Goal: Transaction & Acquisition: Register for event/course

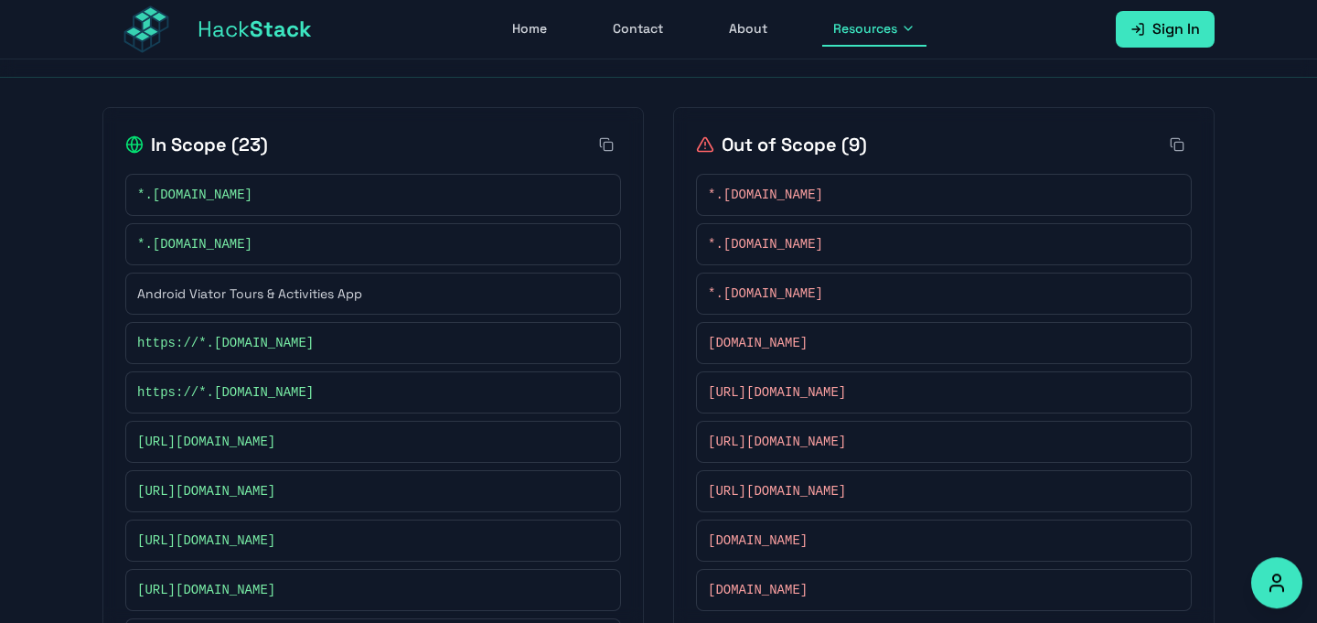
scroll to position [248, 0]
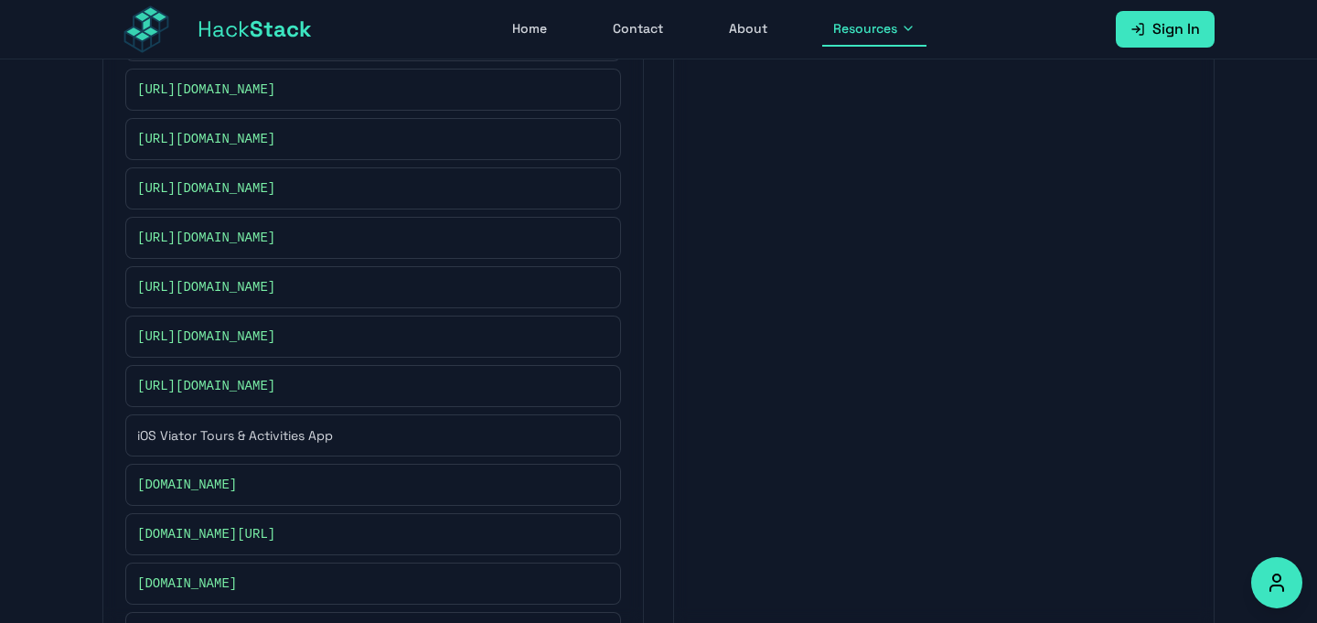
click at [1178, 37] on span "Sign In" at bounding box center [1176, 29] width 48 height 22
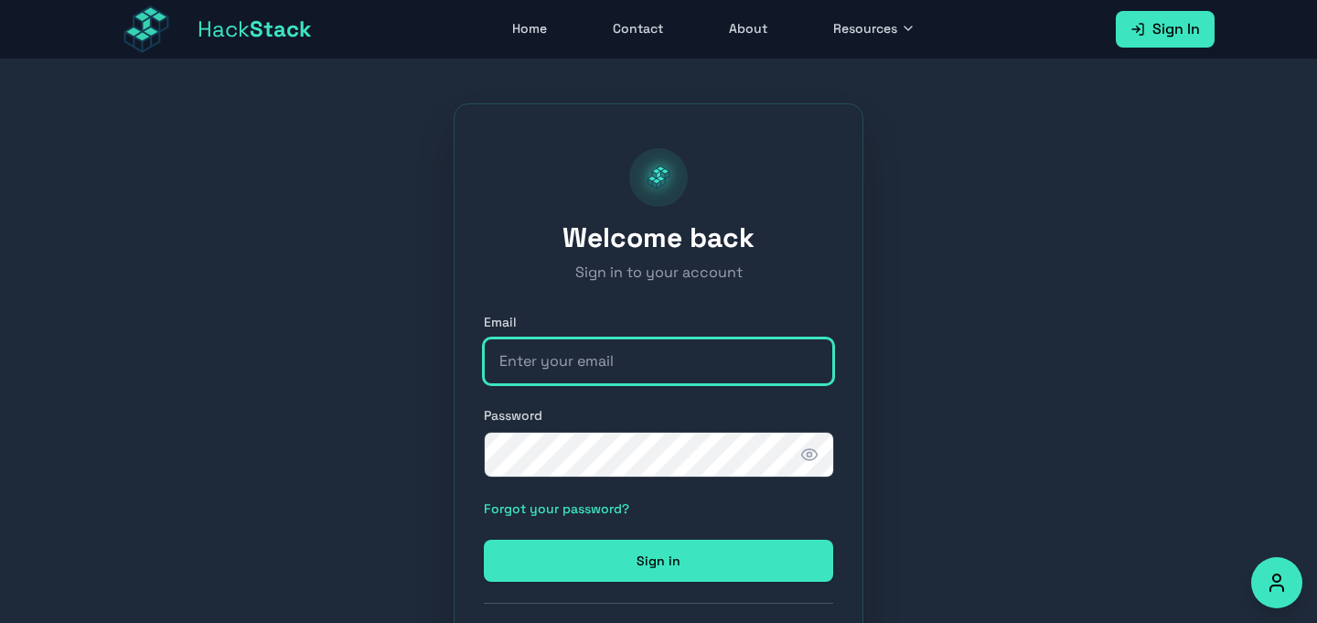
click at [559, 372] on input "email" at bounding box center [658, 361] width 349 height 46
type input "seddaoui2216@gmail.com"
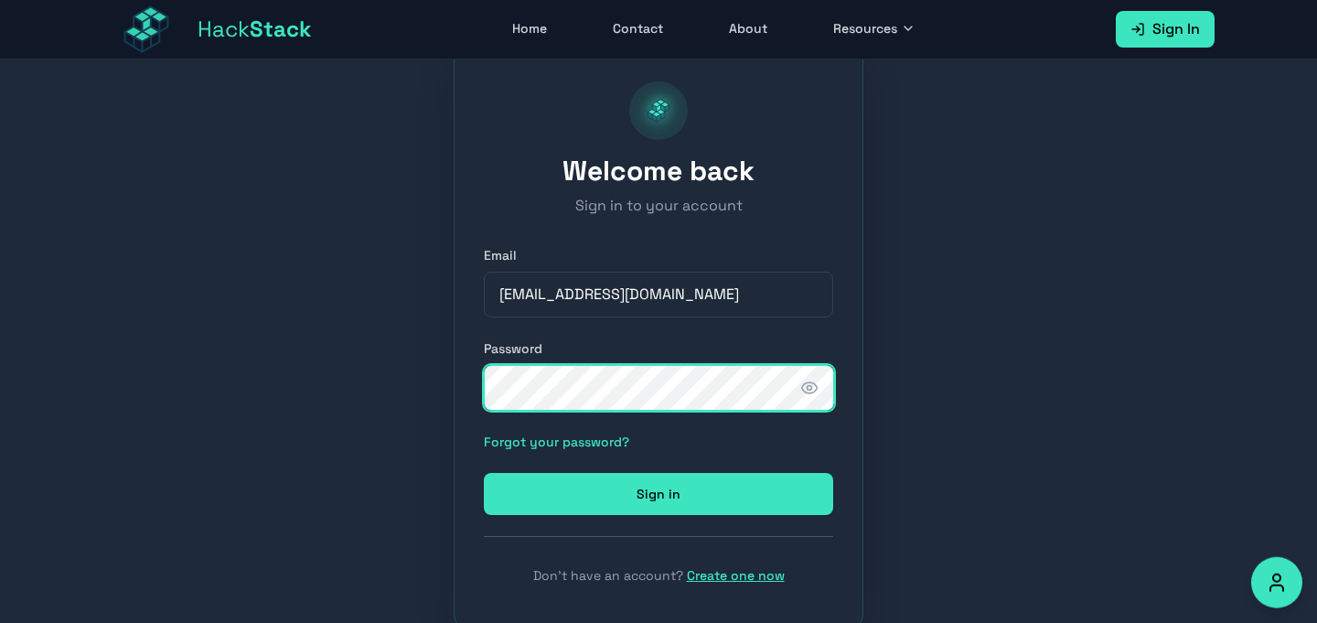
scroll to position [115, 0]
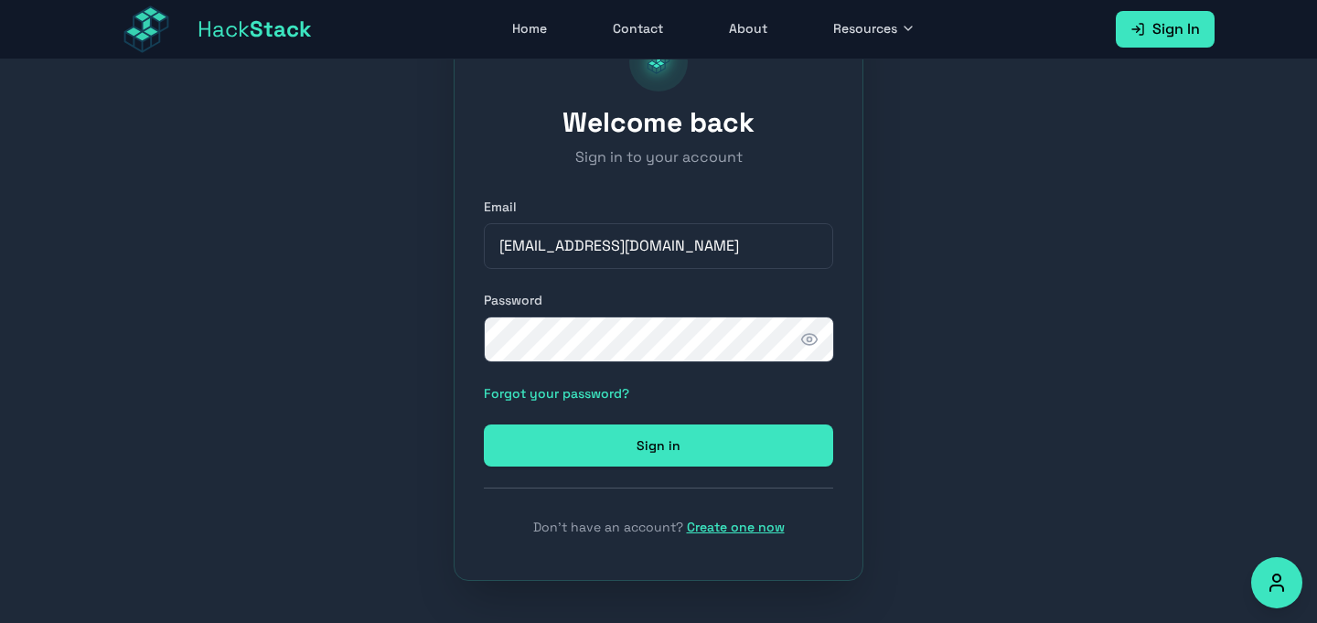
click at [733, 528] on link "Create one now" at bounding box center [736, 526] width 98 height 16
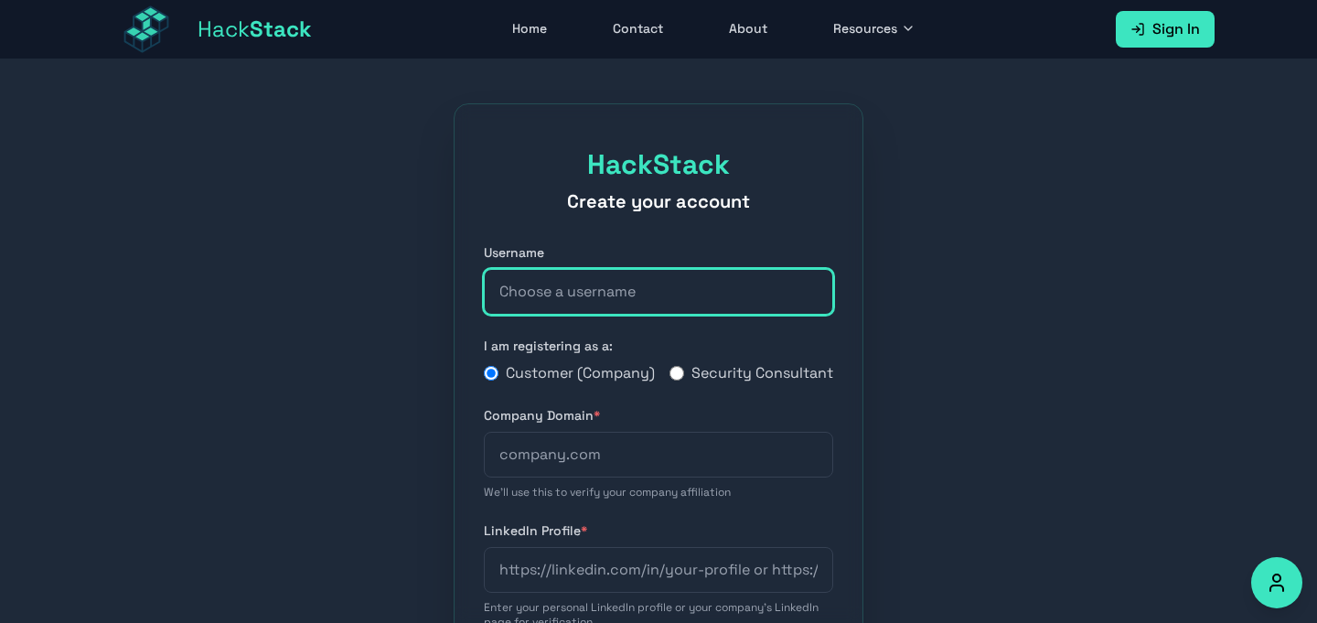
click at [590, 303] on input "text" at bounding box center [658, 292] width 349 height 46
type input "0xhunter"
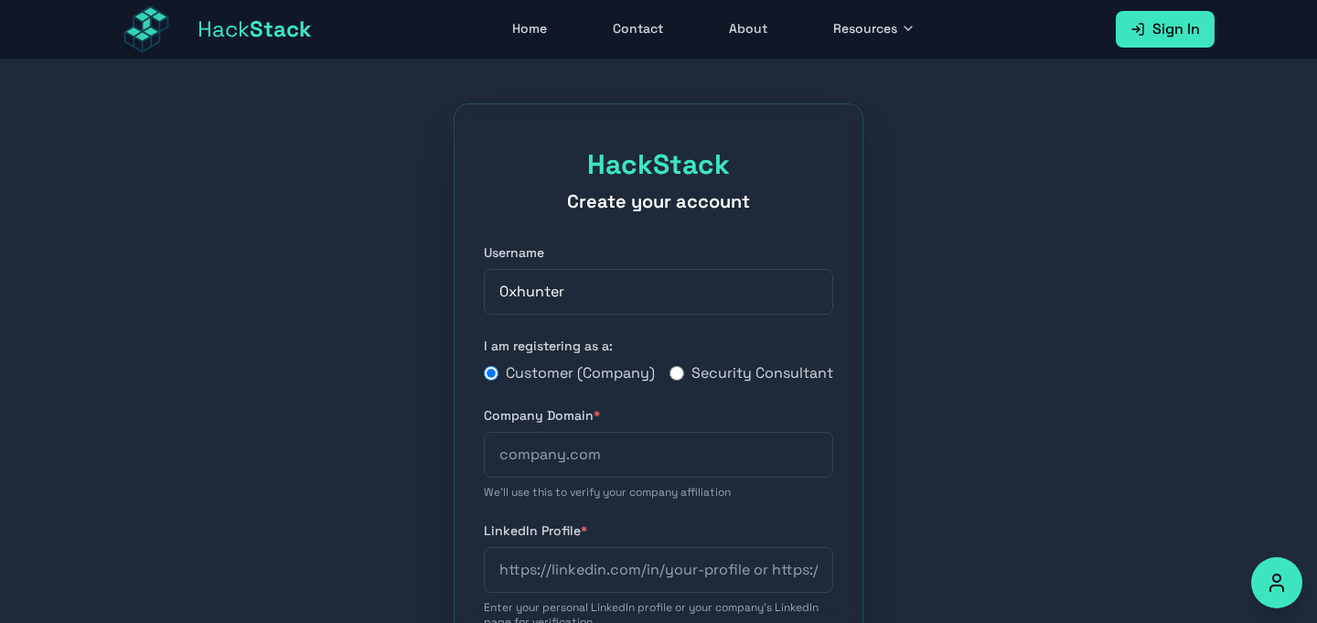
click at [762, 424] on label "Company Domain *" at bounding box center [658, 415] width 349 height 18
click at [664, 383] on div "Customer (Company) Security Consultant" at bounding box center [658, 373] width 349 height 22
click at [671, 380] on input "Security Consultant" at bounding box center [676, 373] width 15 height 15
radio input "true"
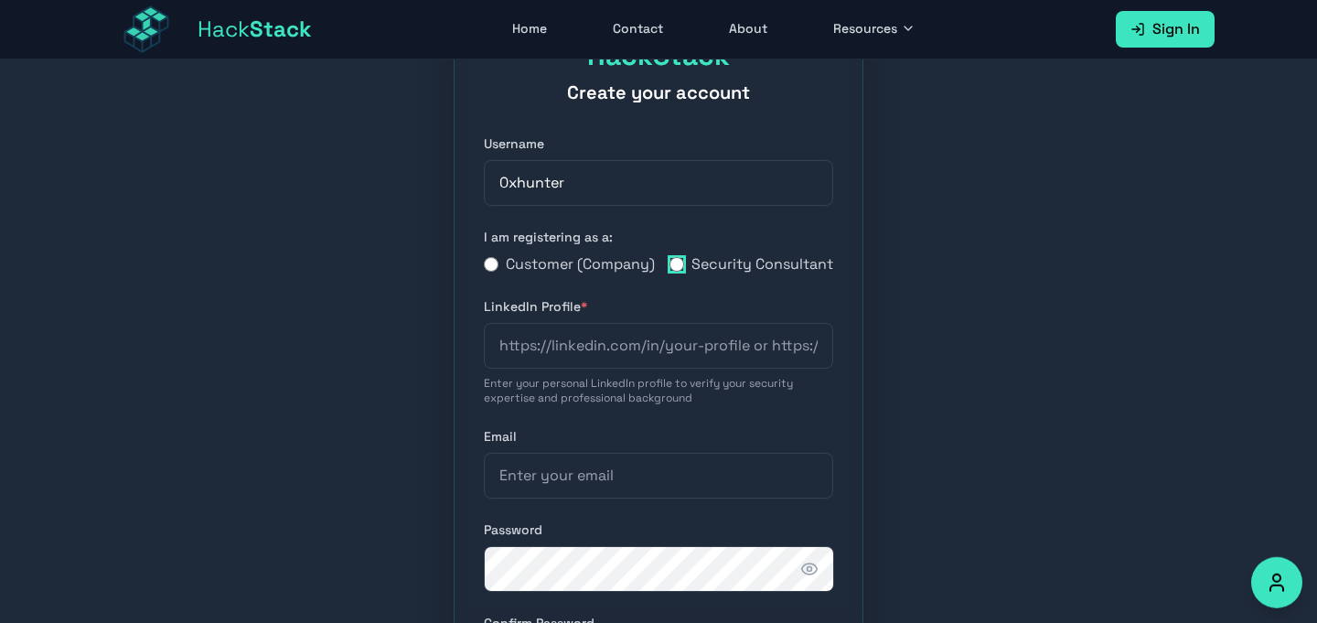
scroll to position [107, 0]
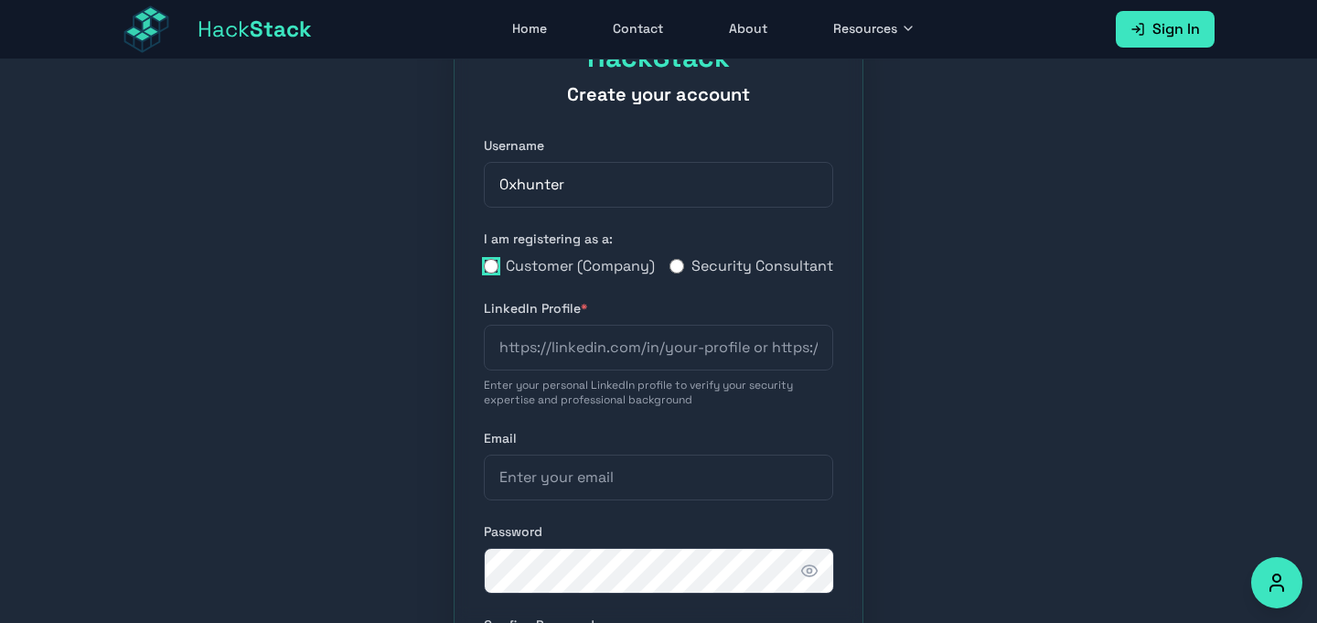
click at [498, 272] on label "Customer (Company)" at bounding box center [569, 266] width 171 height 22
click at [498, 272] on input "Customer (Company)" at bounding box center [491, 266] width 15 height 15
radio input "true"
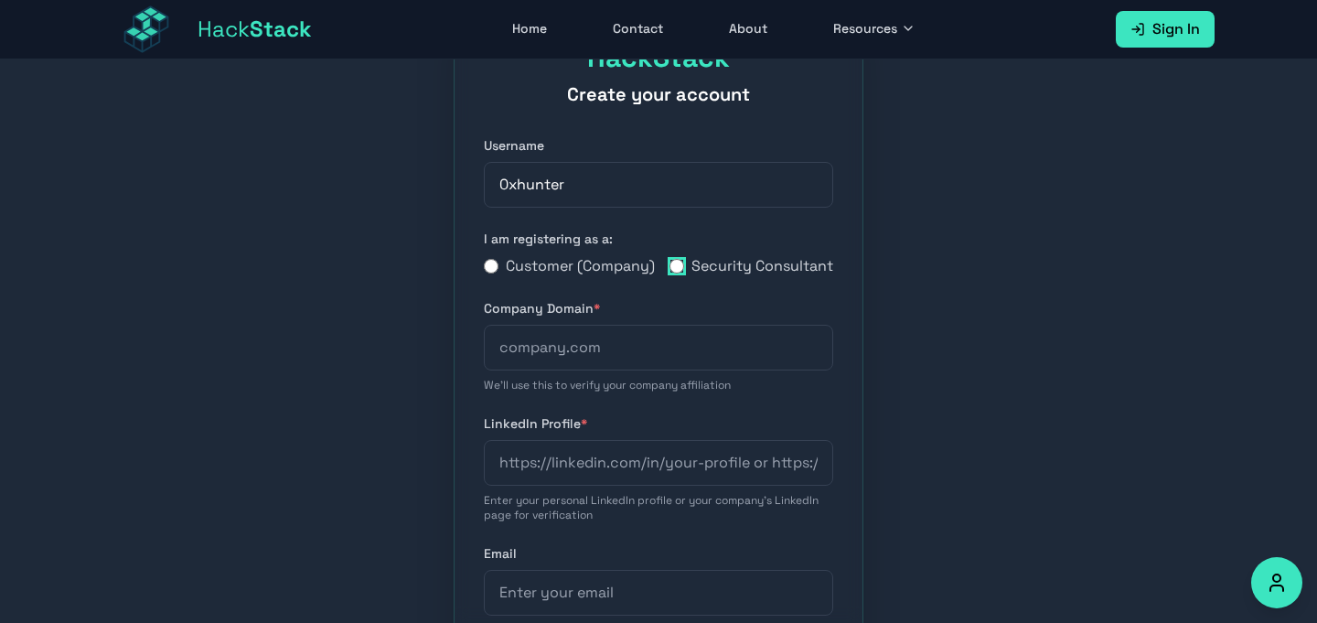
click at [678, 273] on input "Security Consultant" at bounding box center [676, 266] width 15 height 15
radio input "true"
radio input "false"
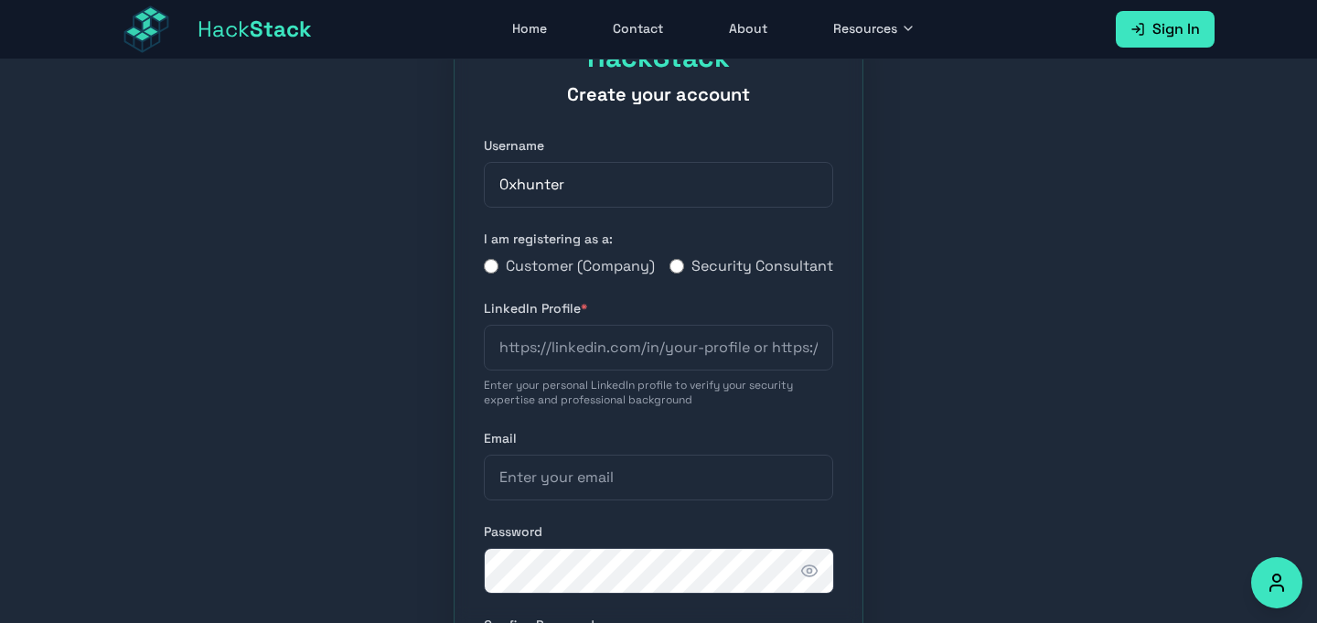
click at [528, 37] on link "Home" at bounding box center [529, 29] width 57 height 35
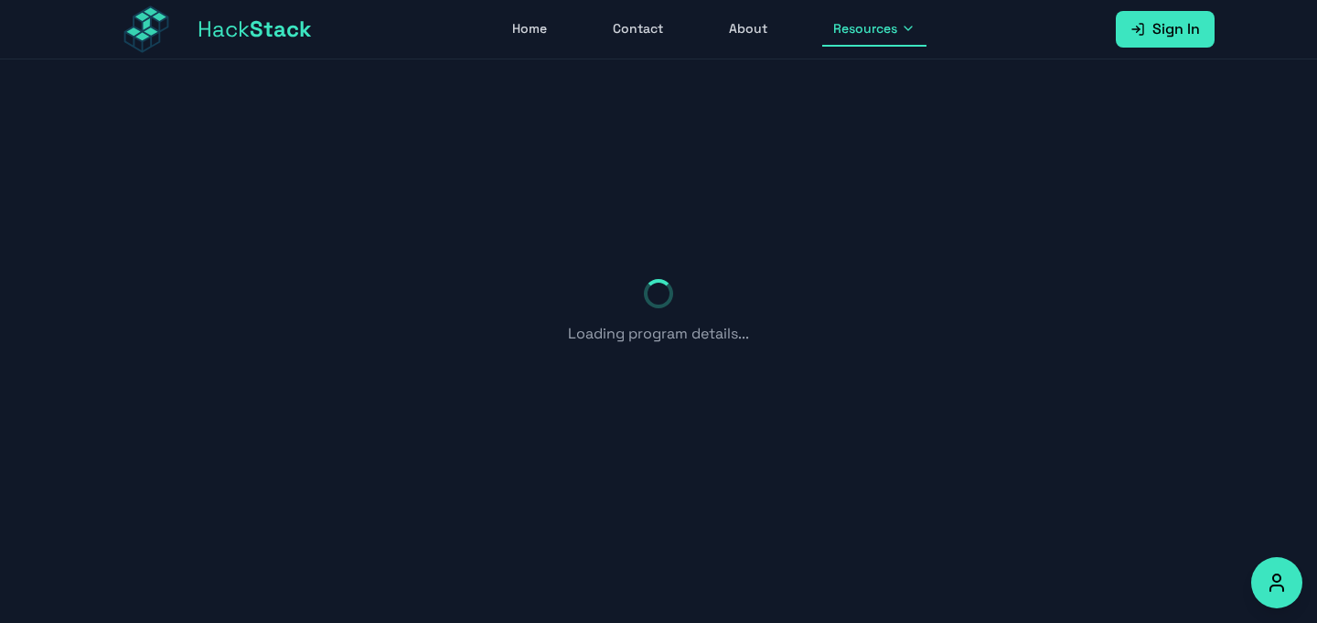
scroll to position [59, 0]
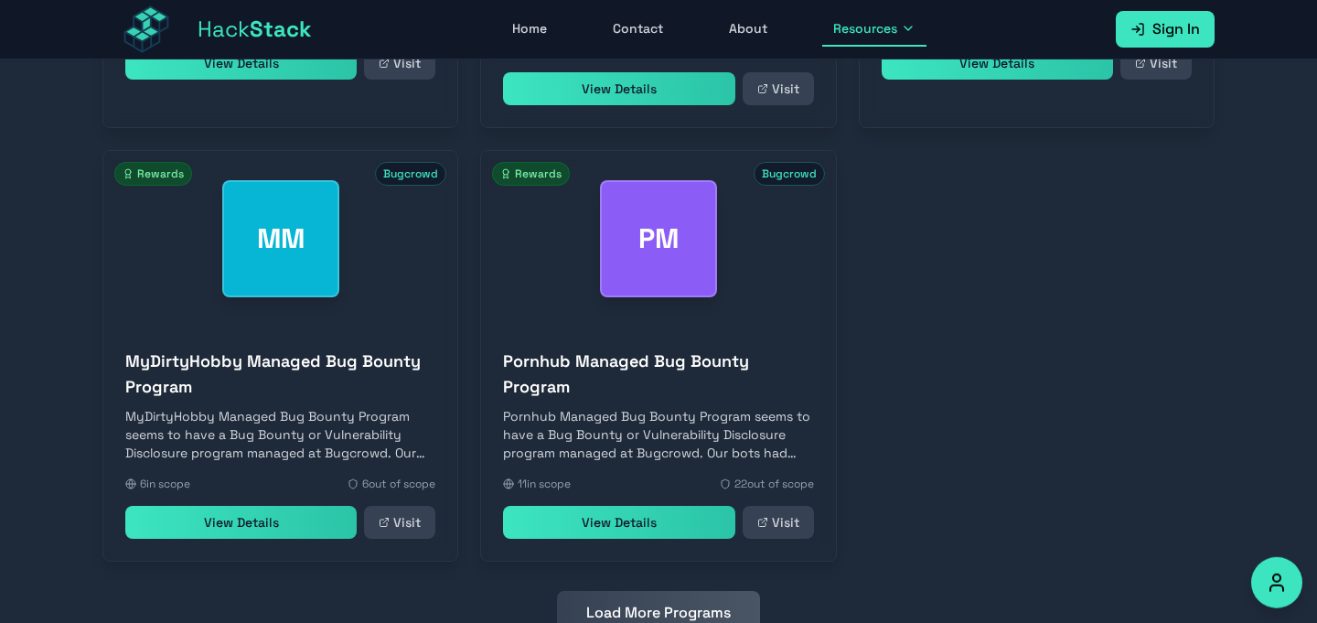
scroll to position [838, 0]
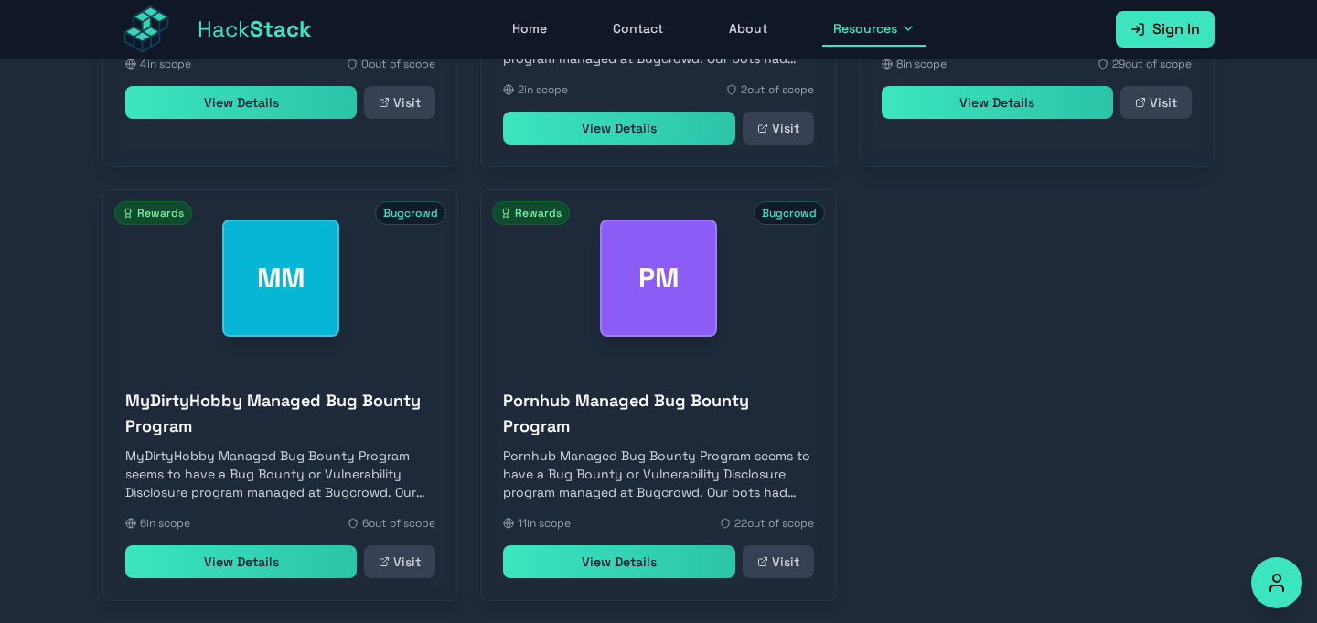
click at [399, 578] on link "Visit" at bounding box center [399, 561] width 71 height 33
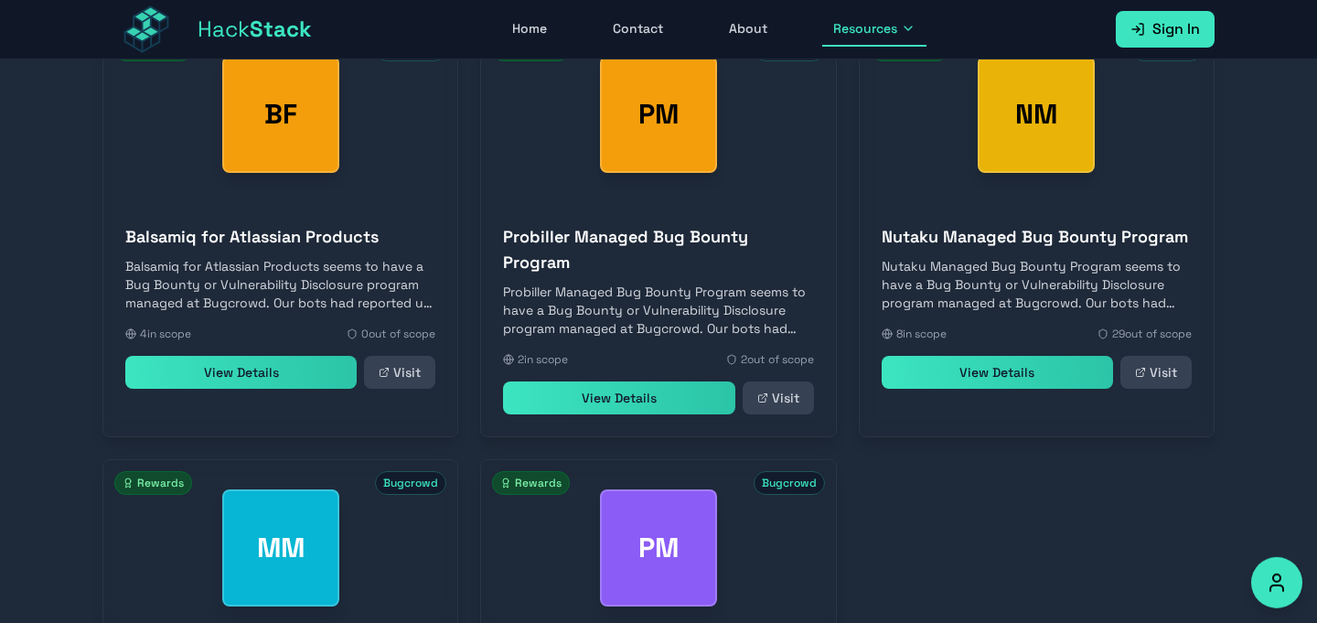
scroll to position [517, 0]
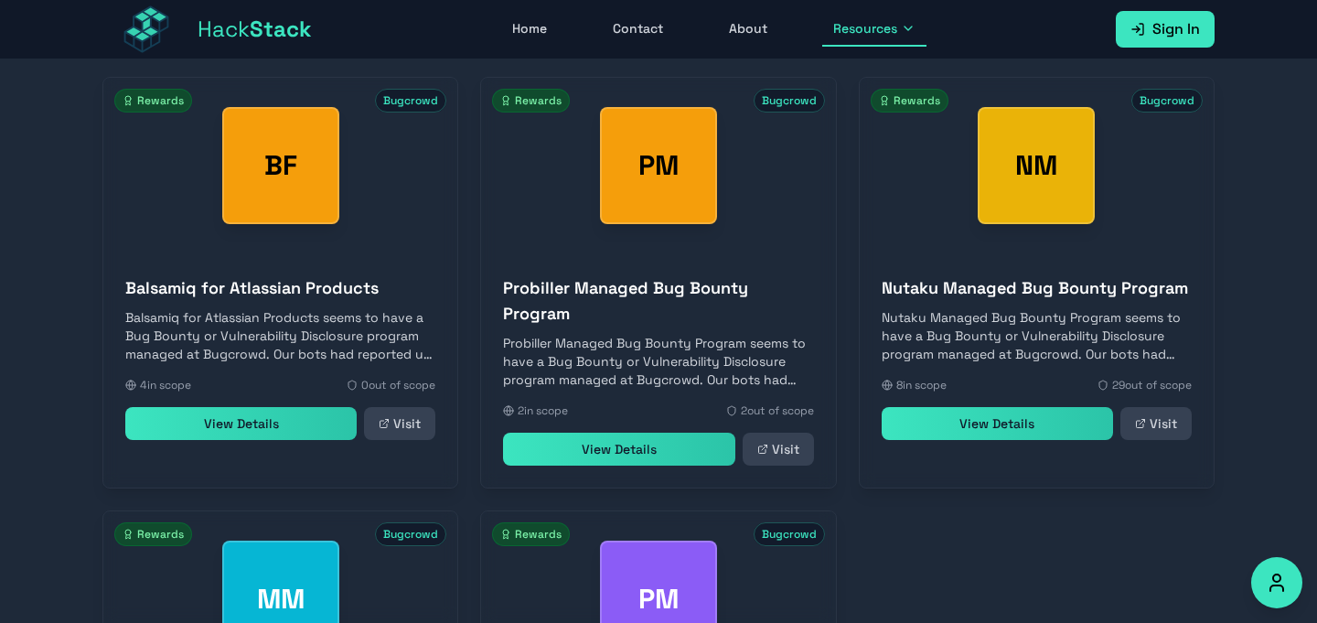
click at [1154, 437] on link "Visit" at bounding box center [1155, 423] width 71 height 33
